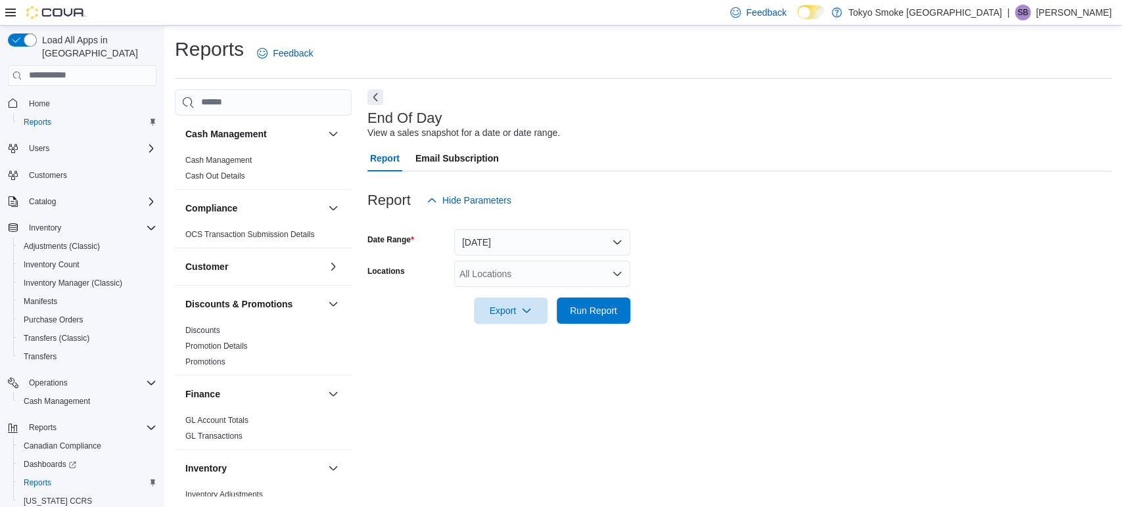
click at [495, 173] on div at bounding box center [739, 180] width 744 height 16
click at [517, 312] on span "Export" at bounding box center [511, 310] width 58 height 26
click at [743, 216] on div at bounding box center [739, 222] width 744 height 16
click at [586, 287] on div "All Locations" at bounding box center [542, 274] width 176 height 26
type input "**"
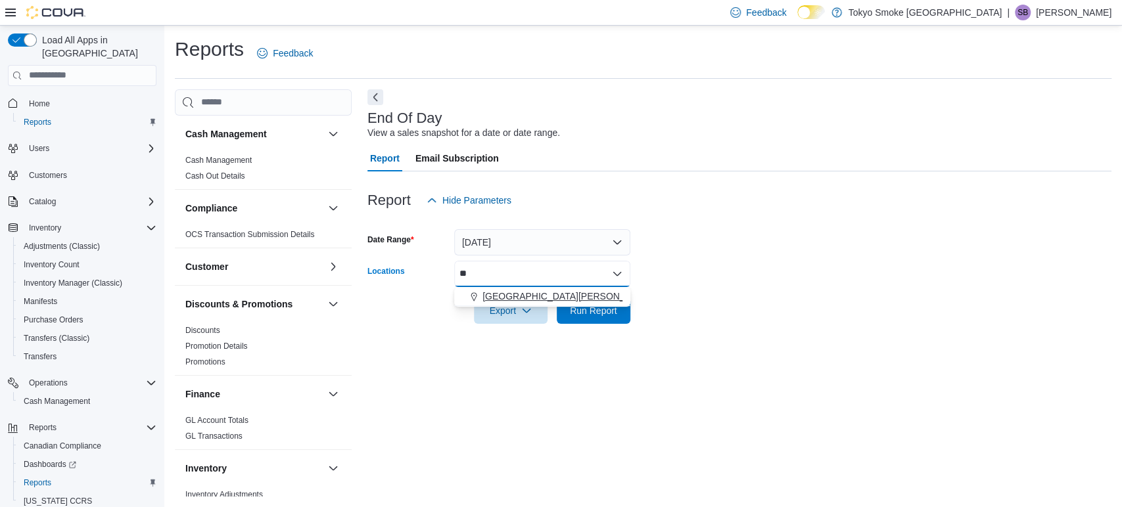
click at [584, 300] on div "[GEOGRAPHIC_DATA][PERSON_NAME]" at bounding box center [542, 296] width 160 height 13
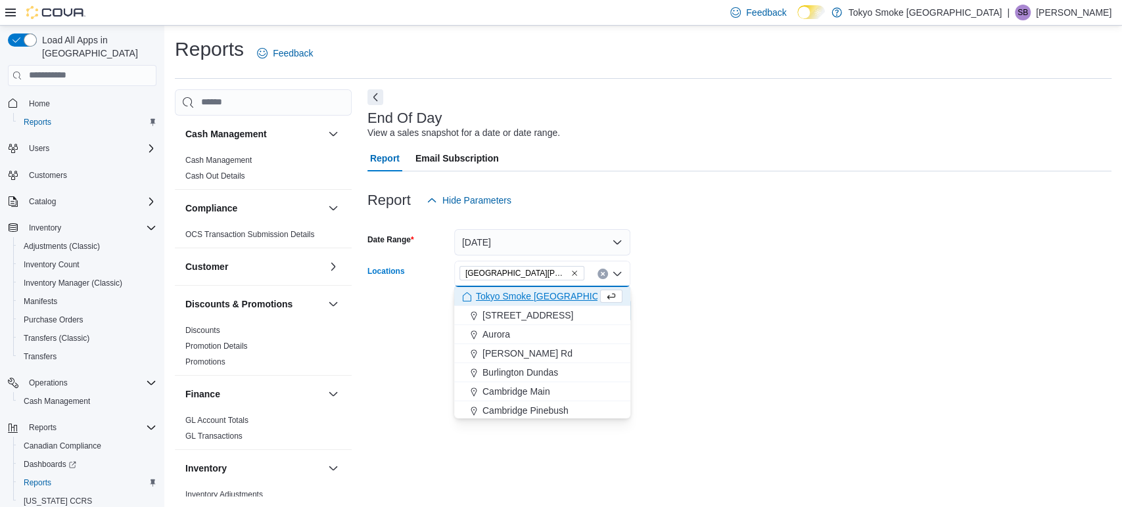
click at [774, 273] on form "Date Range [DATE] Locations [GEOGRAPHIC_DATA] [PERSON_NAME][GEOGRAPHIC_DATA] Co…" at bounding box center [739, 269] width 744 height 110
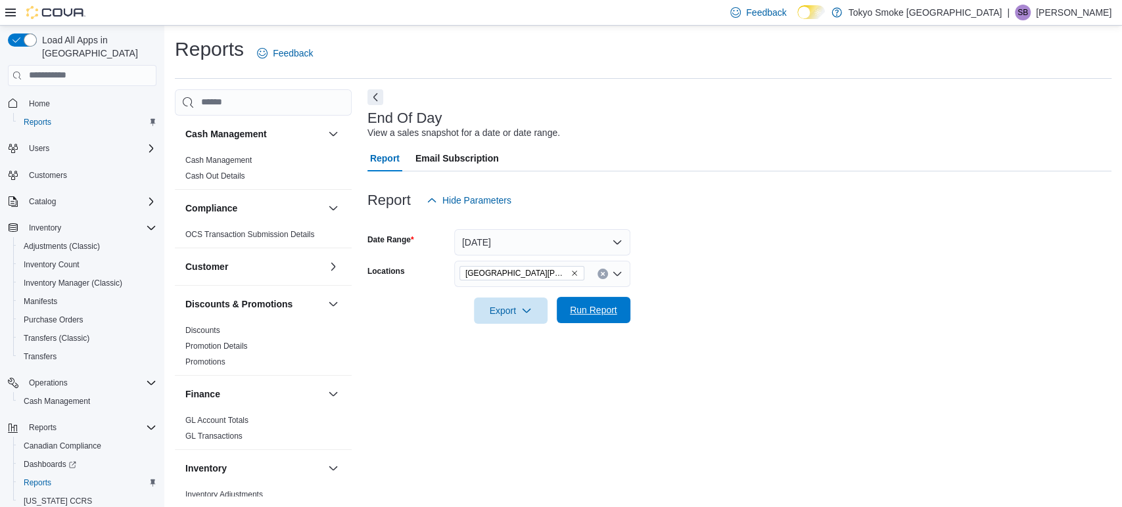
click at [575, 311] on span "Run Report" at bounding box center [593, 310] width 47 height 13
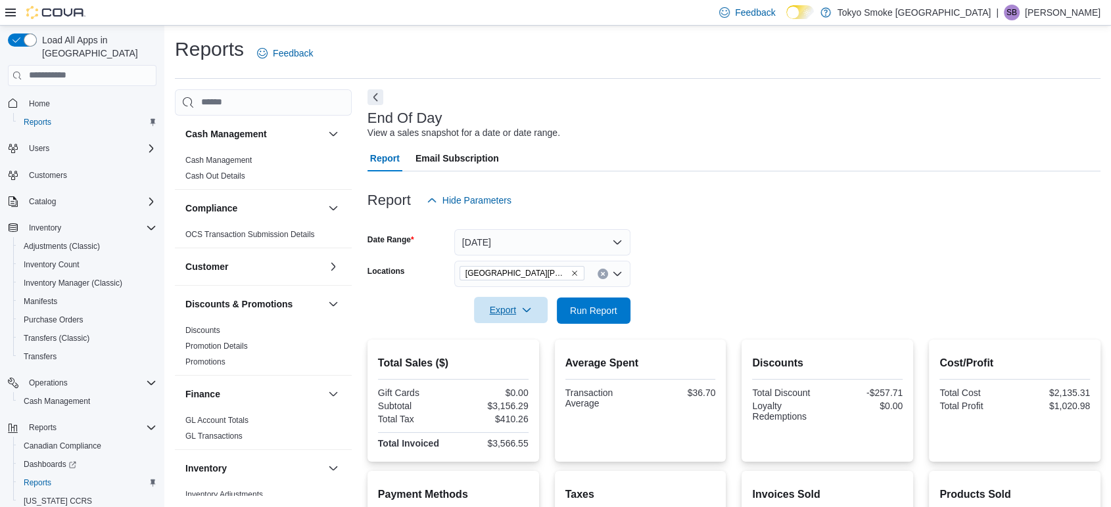
click at [503, 313] on span "Export" at bounding box center [511, 310] width 58 height 26
click at [520, 358] on span "Export to Pdf" at bounding box center [512, 363] width 59 height 11
